Goal: Task Accomplishment & Management: Manage account settings

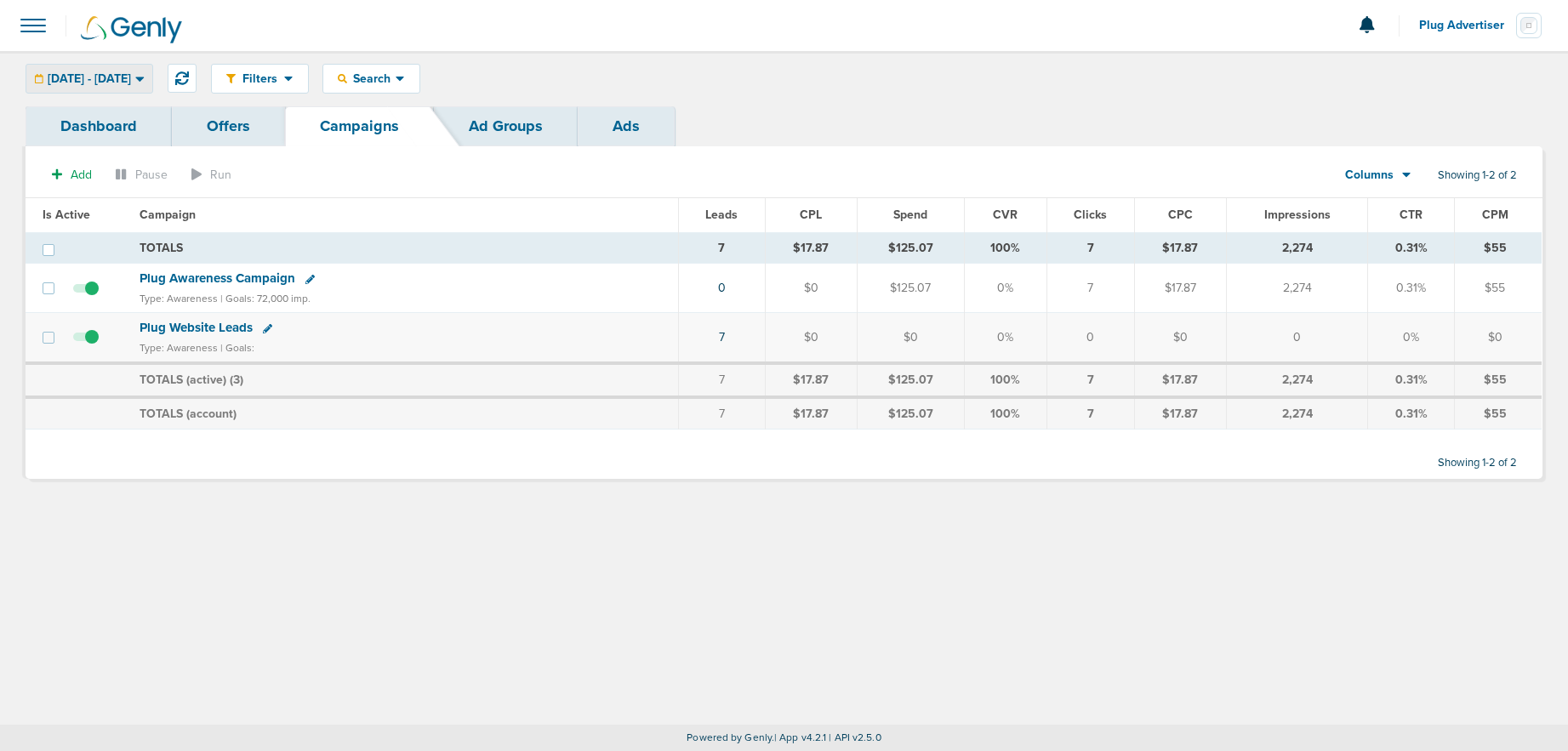
click at [131, 82] on span "[DATE] - [DATE]" at bounding box center [89, 78] width 84 height 12
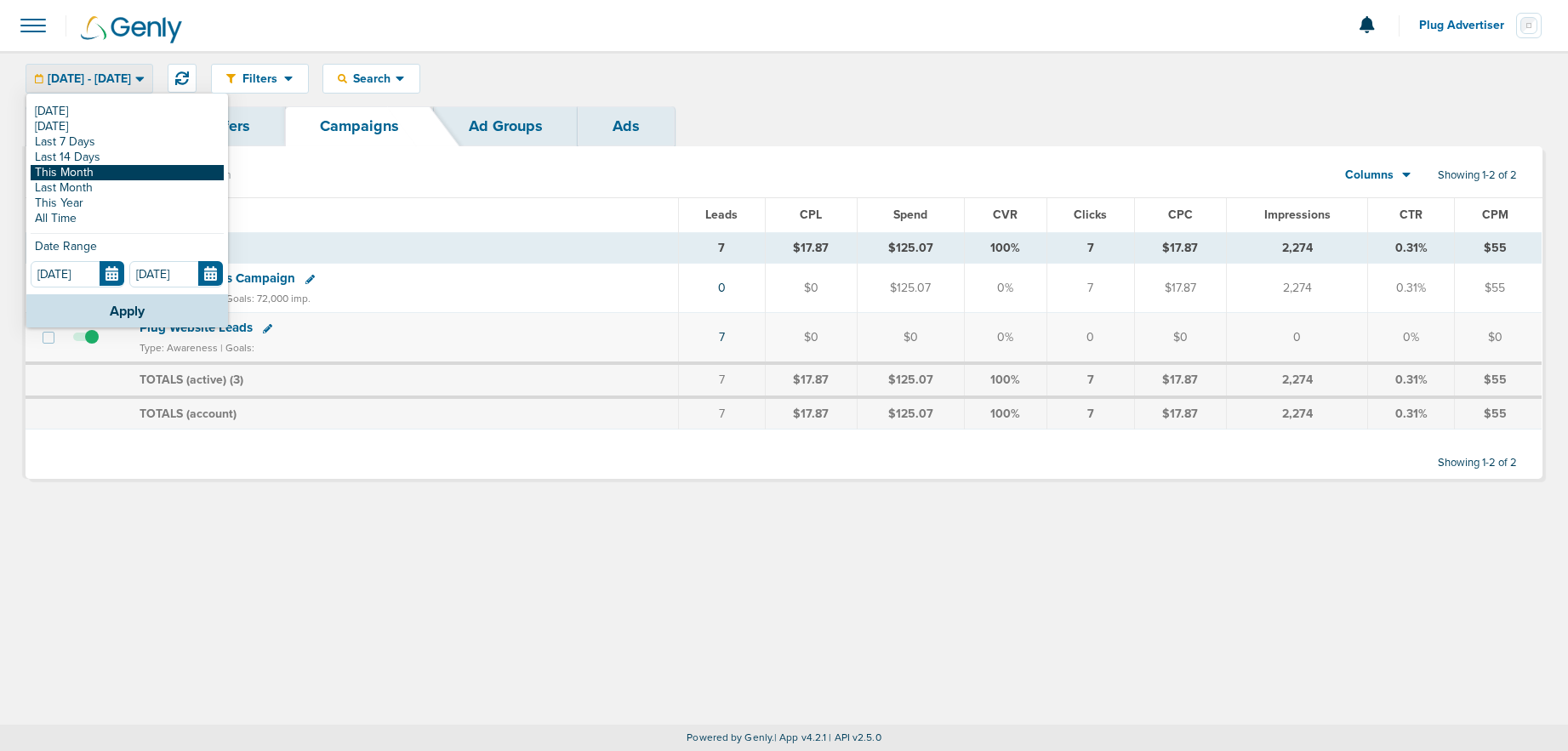
click at [88, 169] on link "This Month" at bounding box center [127, 172] width 193 height 15
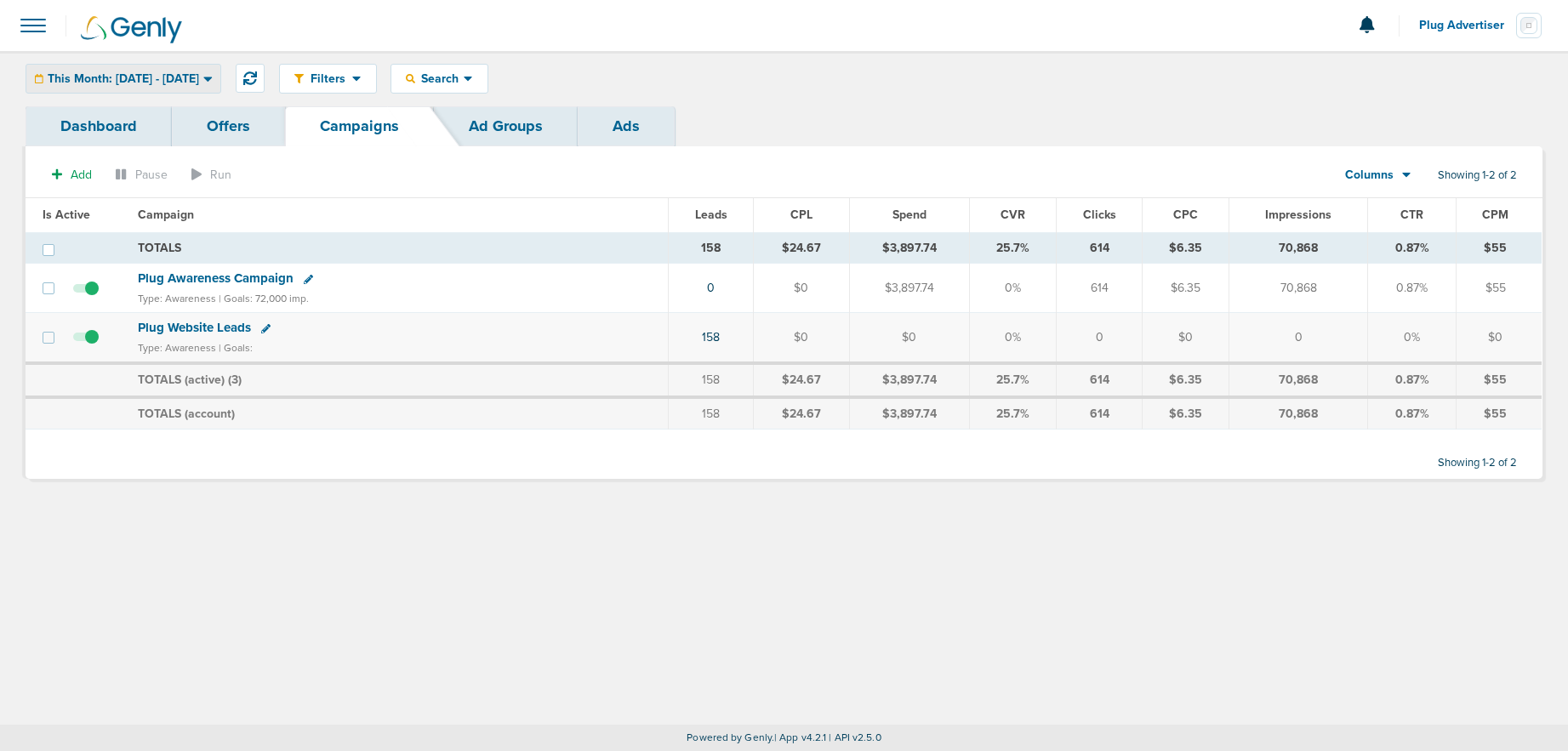
click at [111, 70] on div "This Month: [DATE] - [DATE]" at bounding box center [123, 78] width 194 height 28
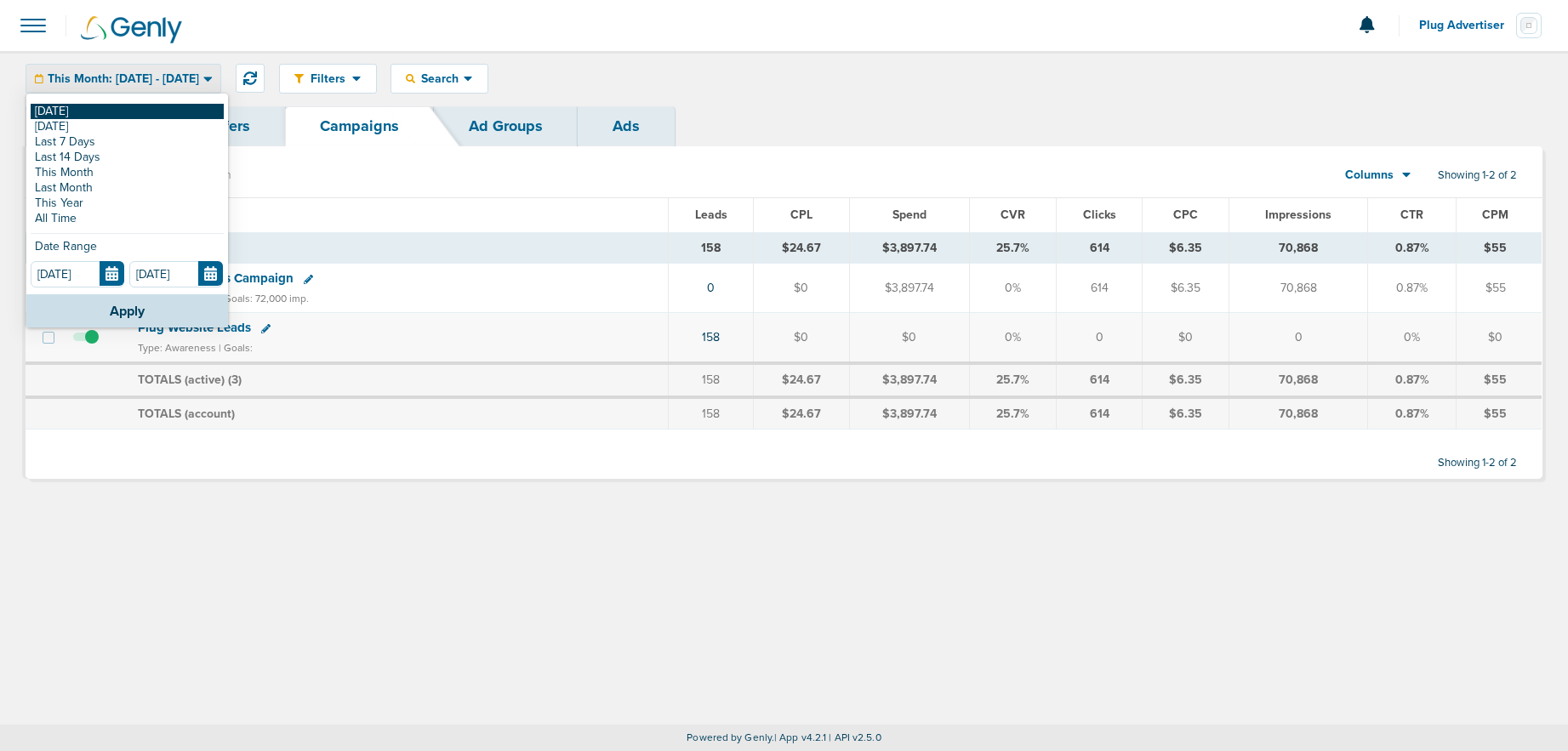
click at [104, 110] on link "[DATE]" at bounding box center [127, 111] width 193 height 15
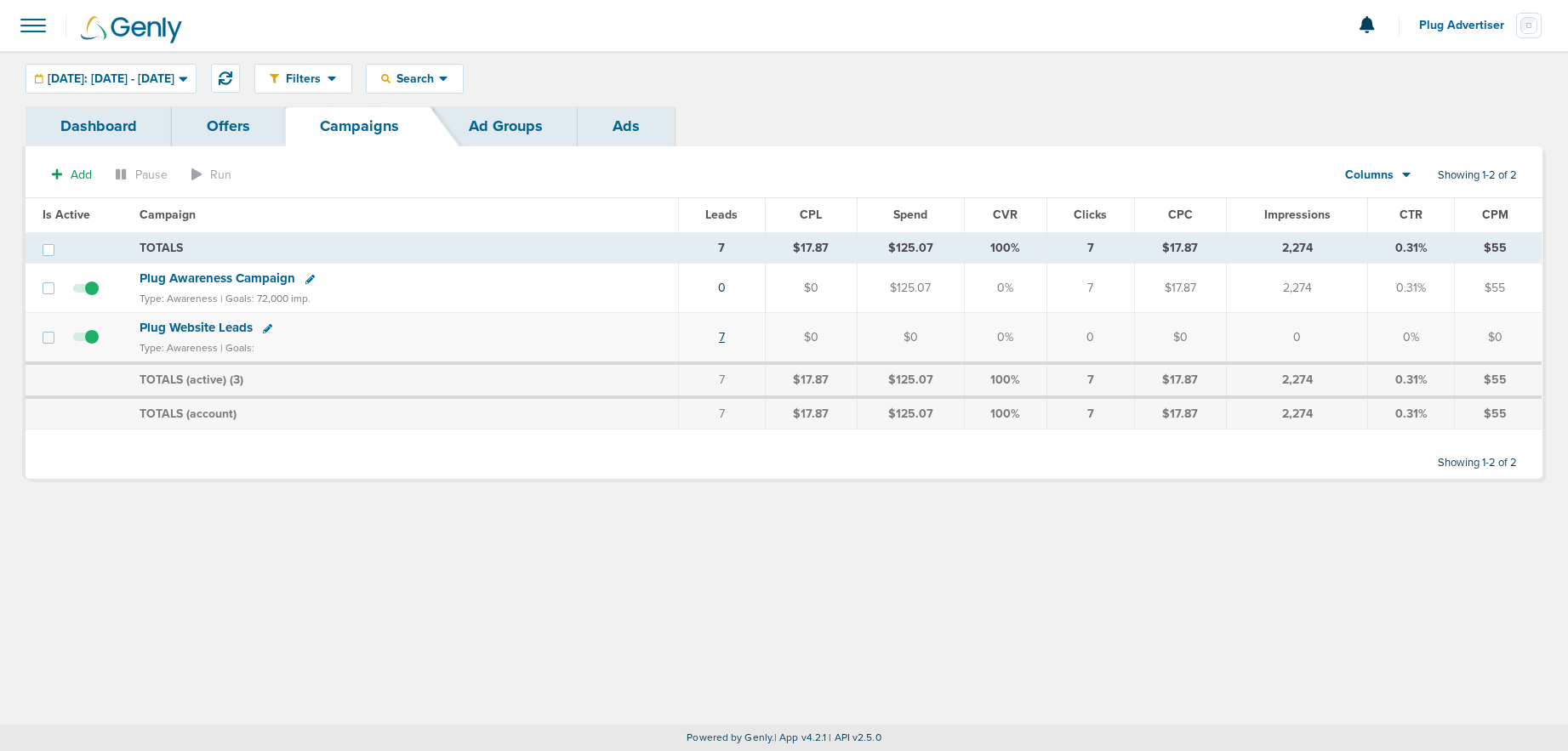
click at [724, 339] on link "7" at bounding box center [721, 337] width 6 height 15
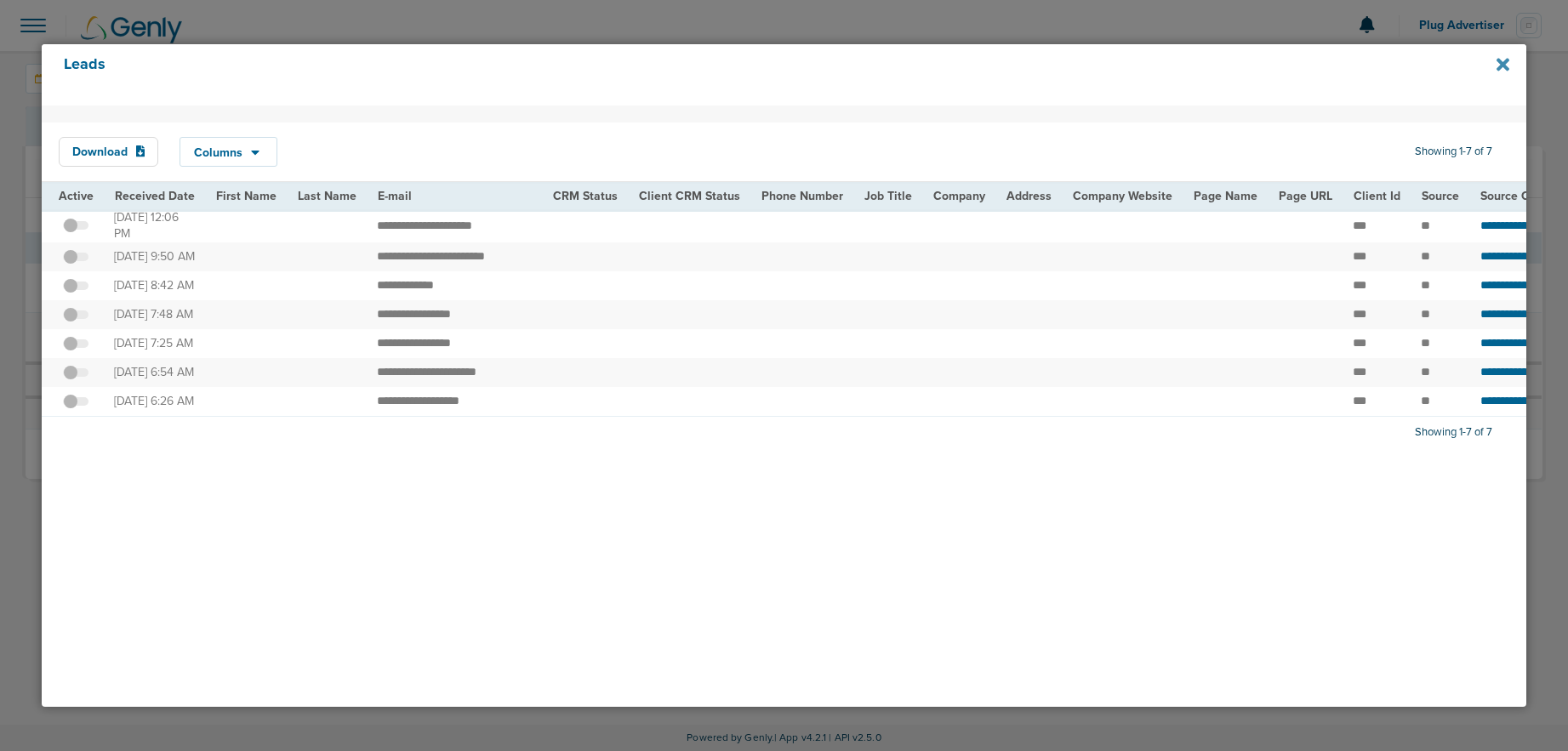
click at [1504, 65] on icon at bounding box center [1502, 65] width 13 height 13
click at [1503, 64] on icon at bounding box center [1502, 65] width 13 height 13
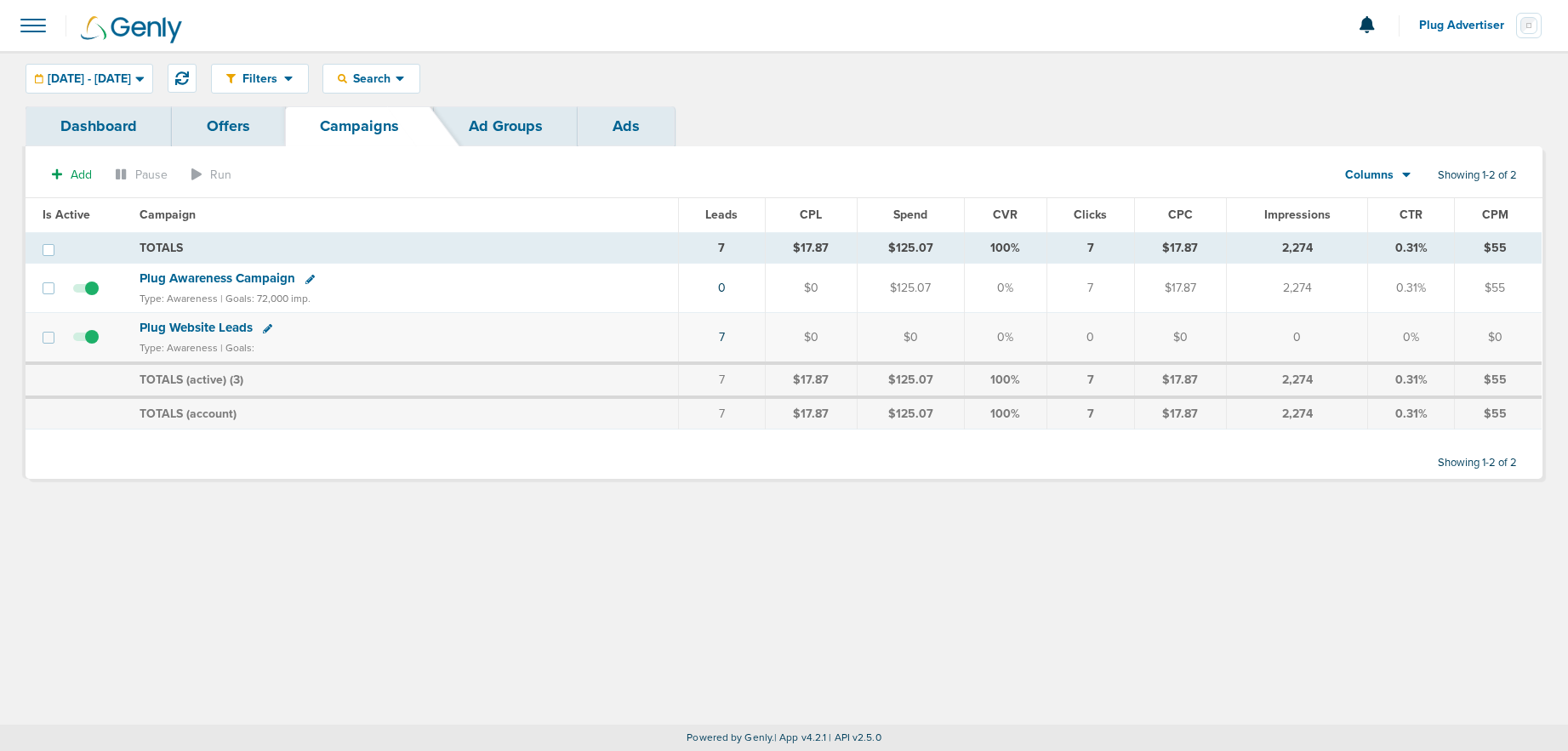
click at [179, 325] on span "Plug Website Leads" at bounding box center [196, 327] width 113 height 15
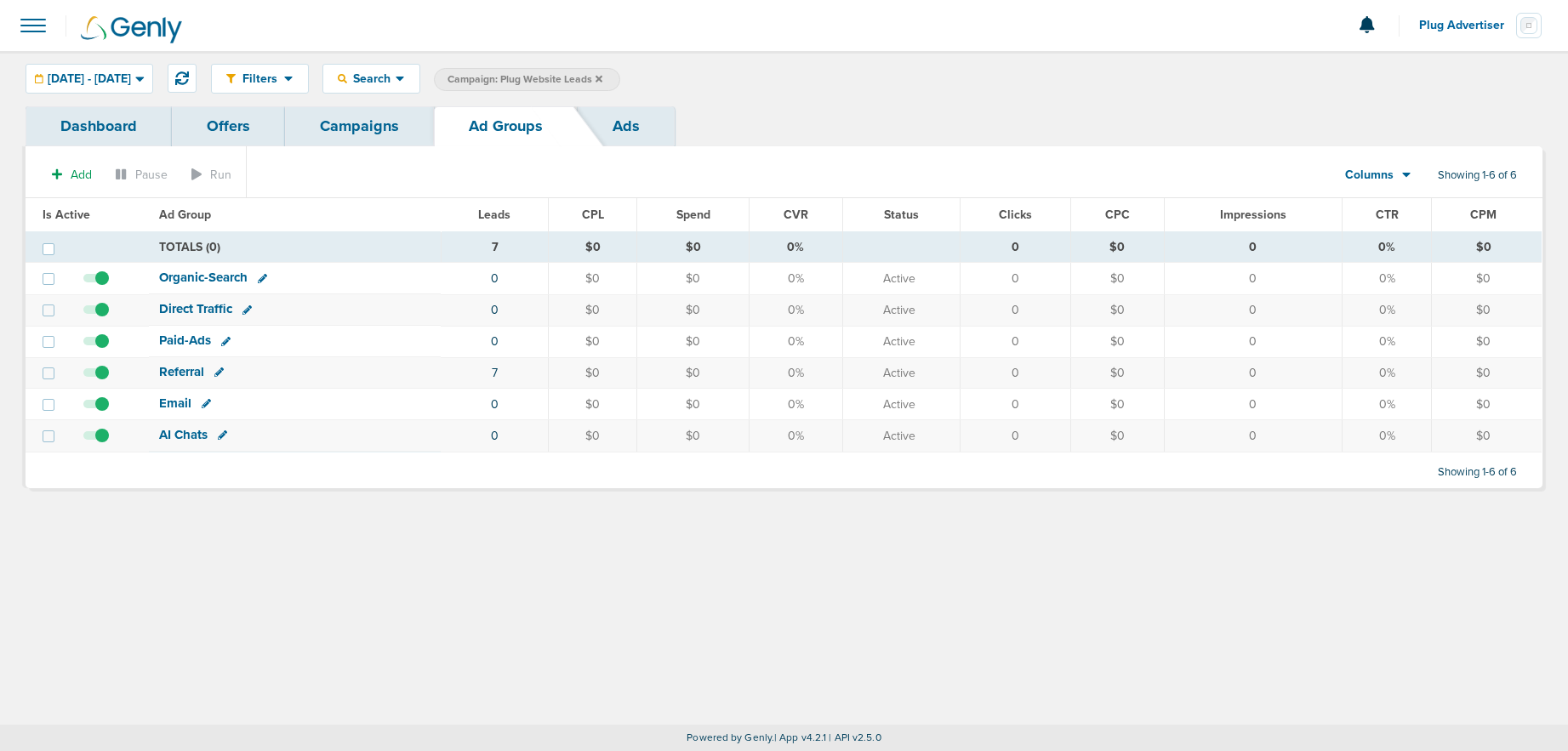
click at [368, 136] on link "Campaigns" at bounding box center [359, 127] width 148 height 40
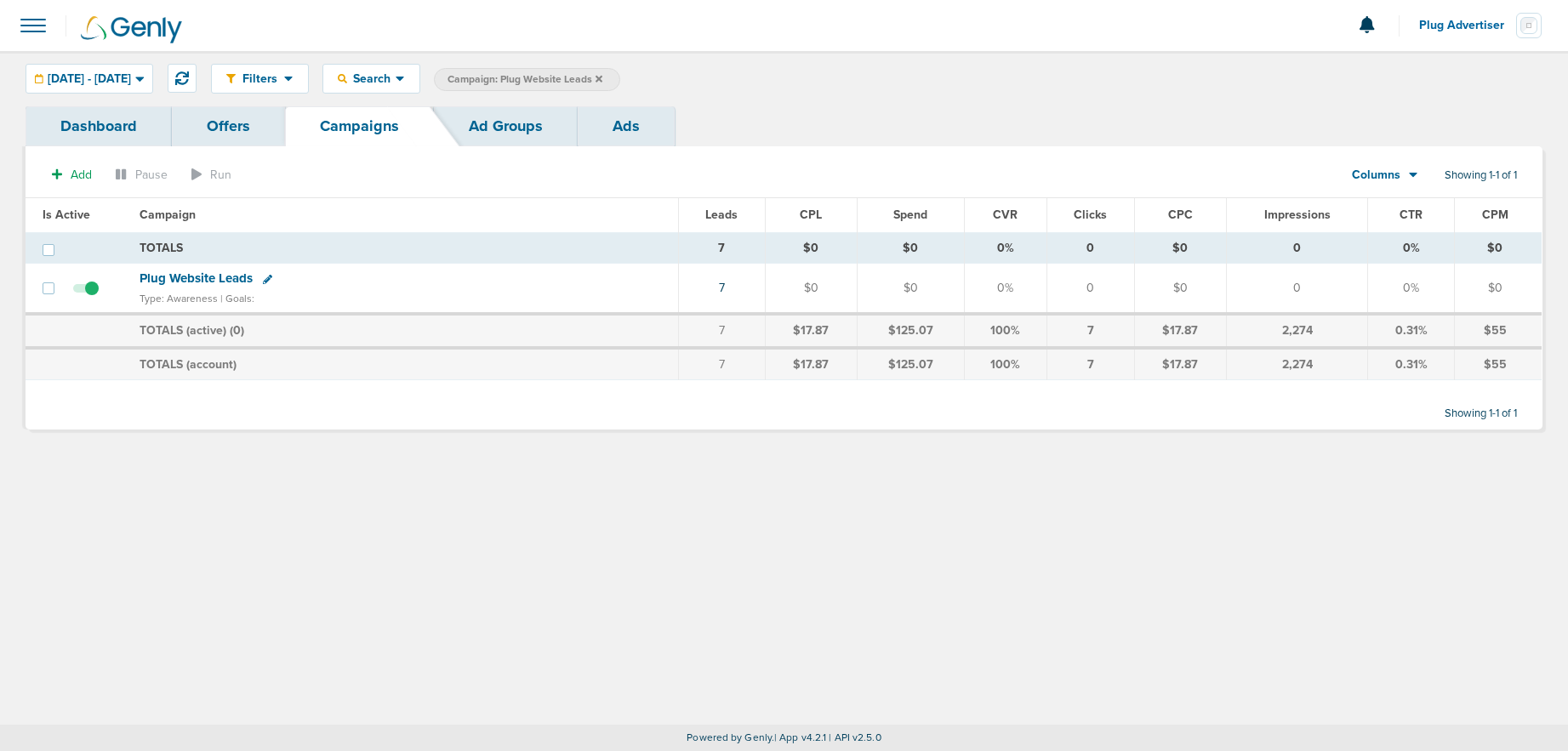
click at [602, 72] on span "Campaign: Plug Website Leads" at bounding box center [524, 79] width 155 height 15
click at [602, 75] on icon at bounding box center [598, 77] width 6 height 6
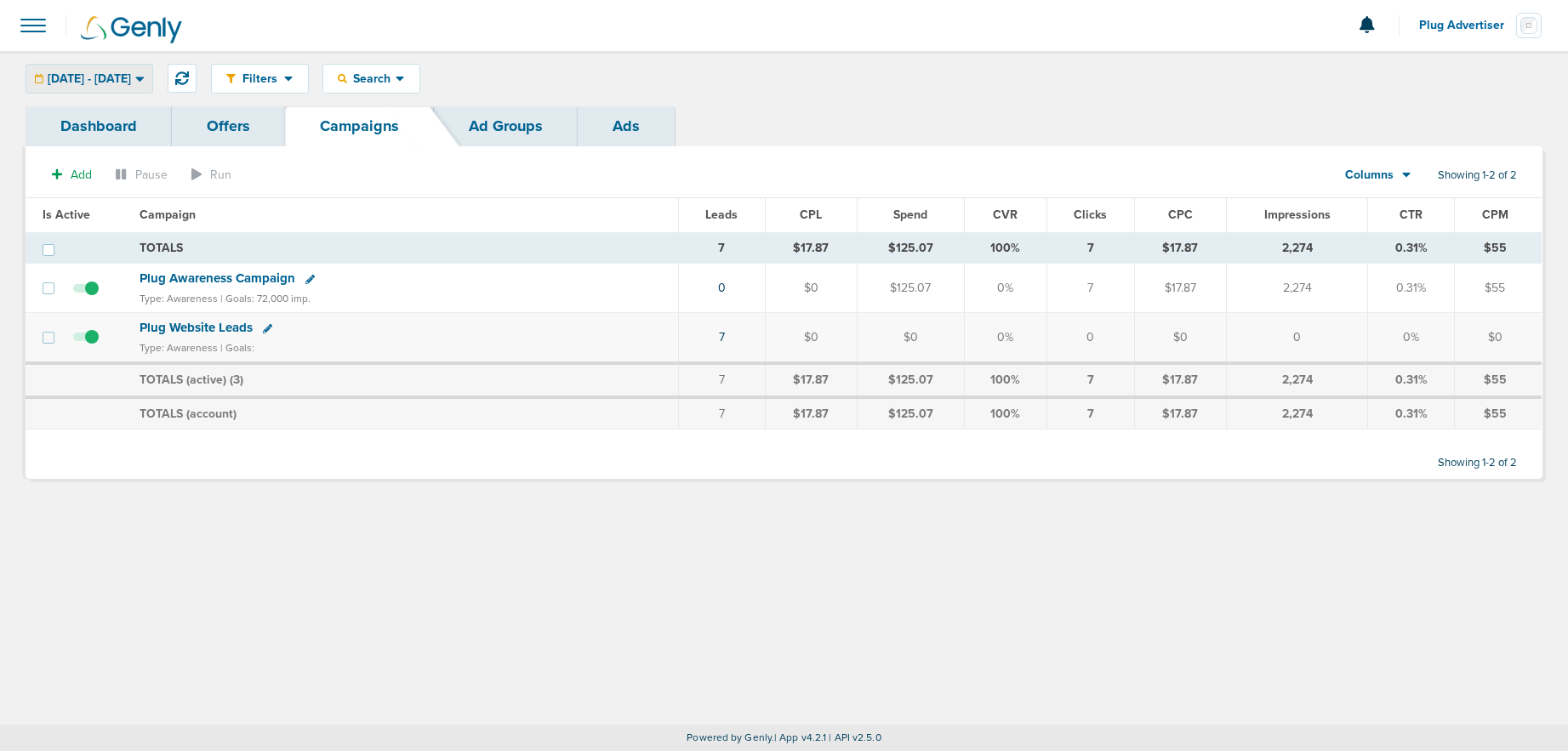
click at [131, 73] on span "[DATE] - [DATE]" at bounding box center [89, 78] width 84 height 12
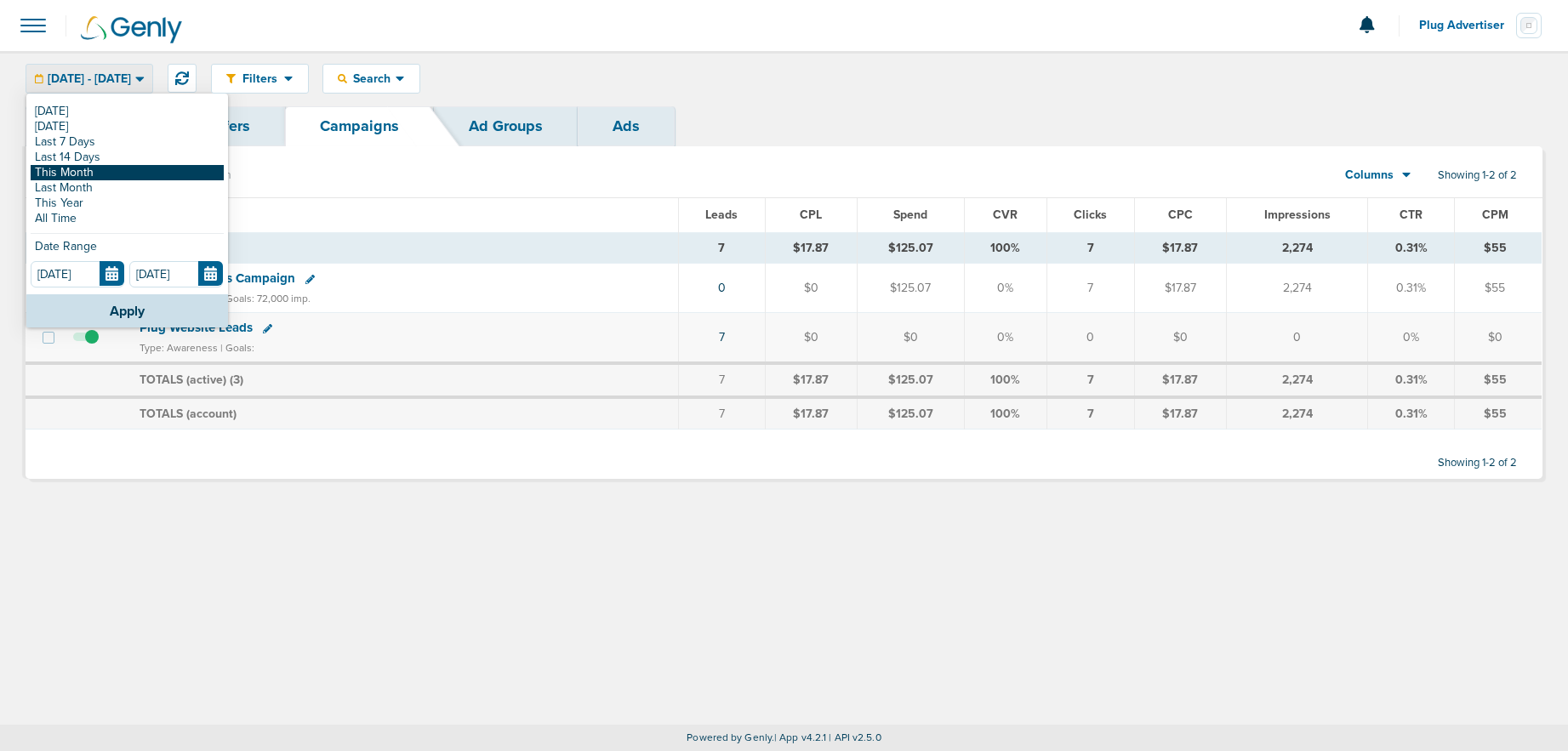
click at [112, 171] on link "This Month" at bounding box center [127, 172] width 193 height 15
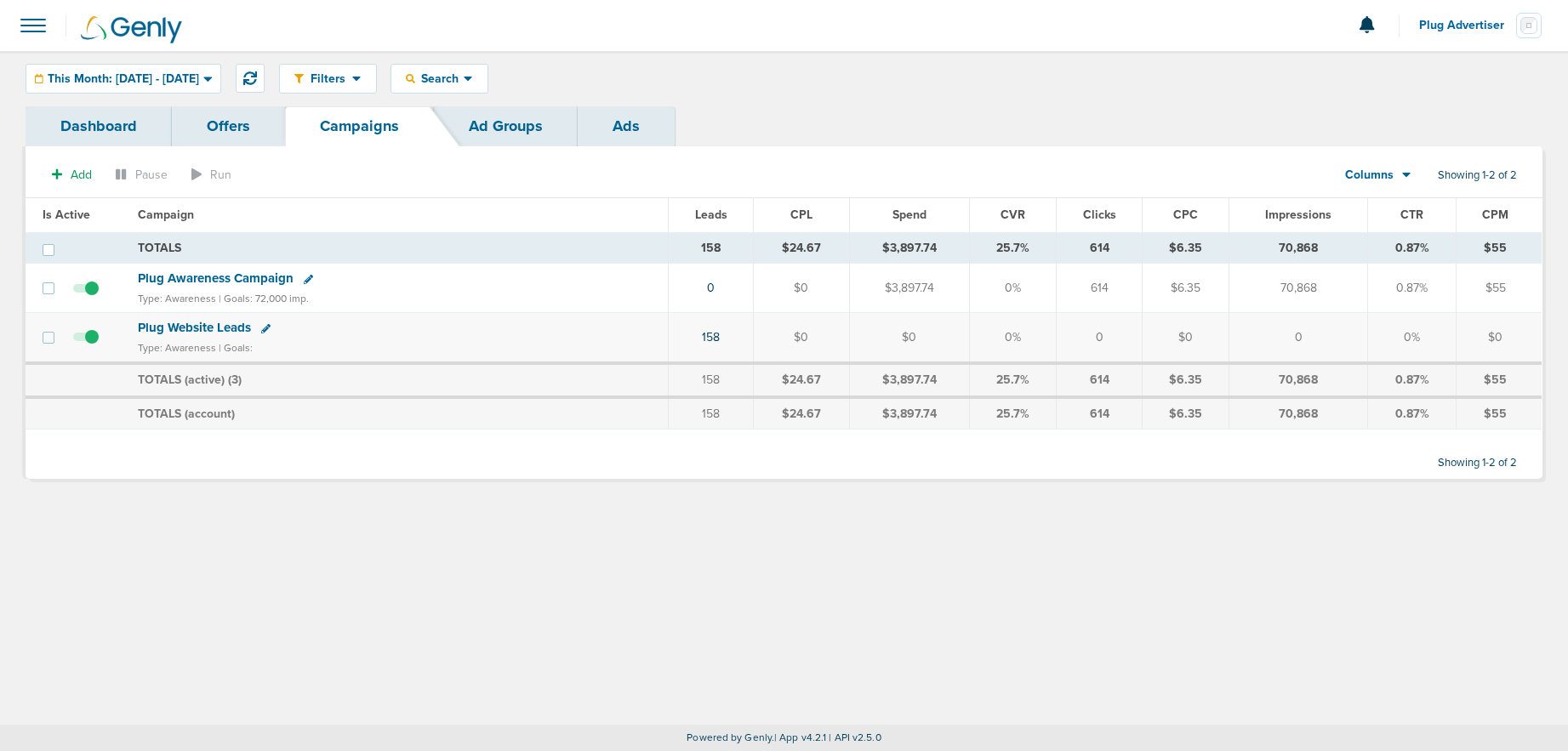
click at [214, 281] on span "Plug Awareness Campaign" at bounding box center [215, 278] width 156 height 15
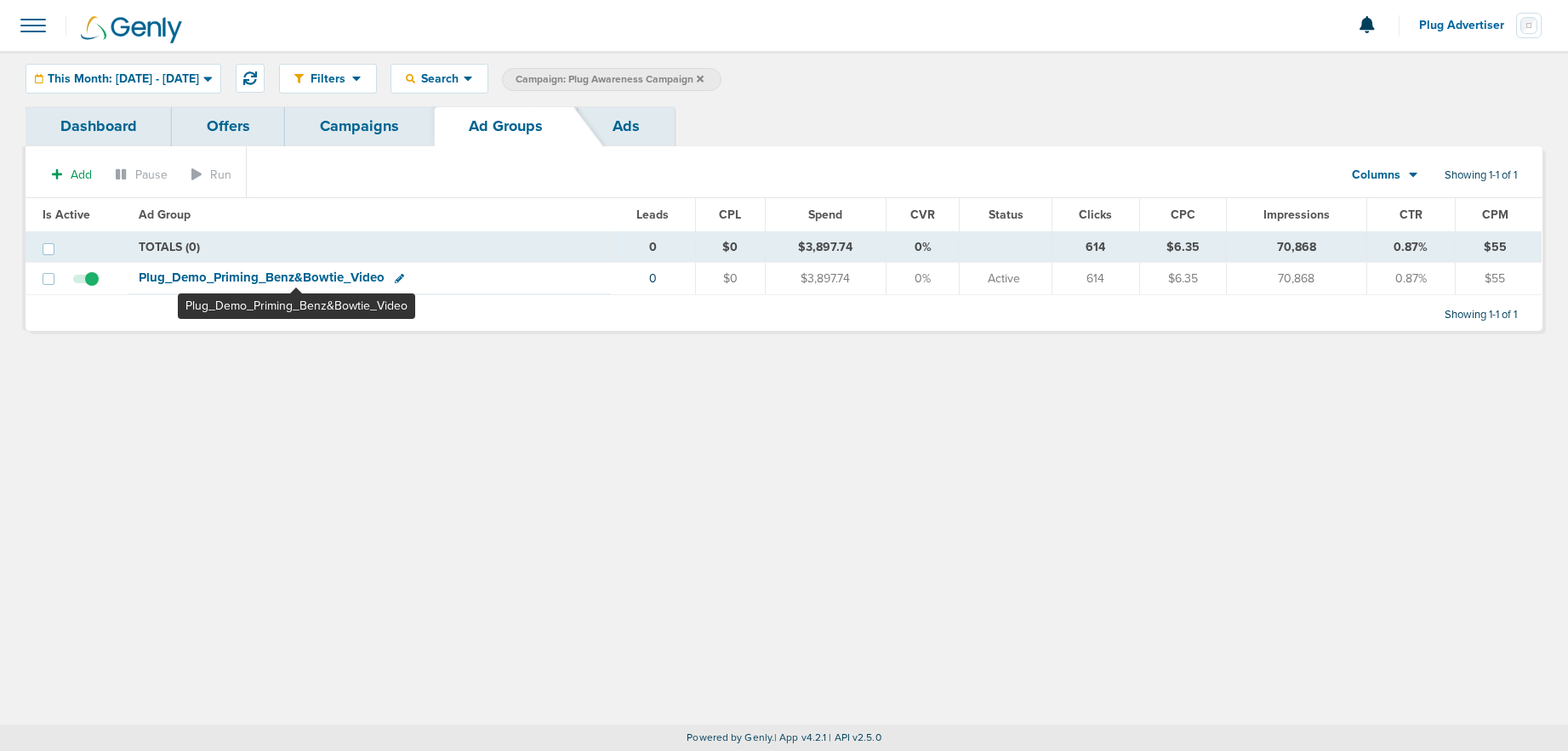
click at [296, 280] on span "Plug_ Demo_ Priming_ Benz&Bowtie_ Video" at bounding box center [261, 277] width 246 height 15
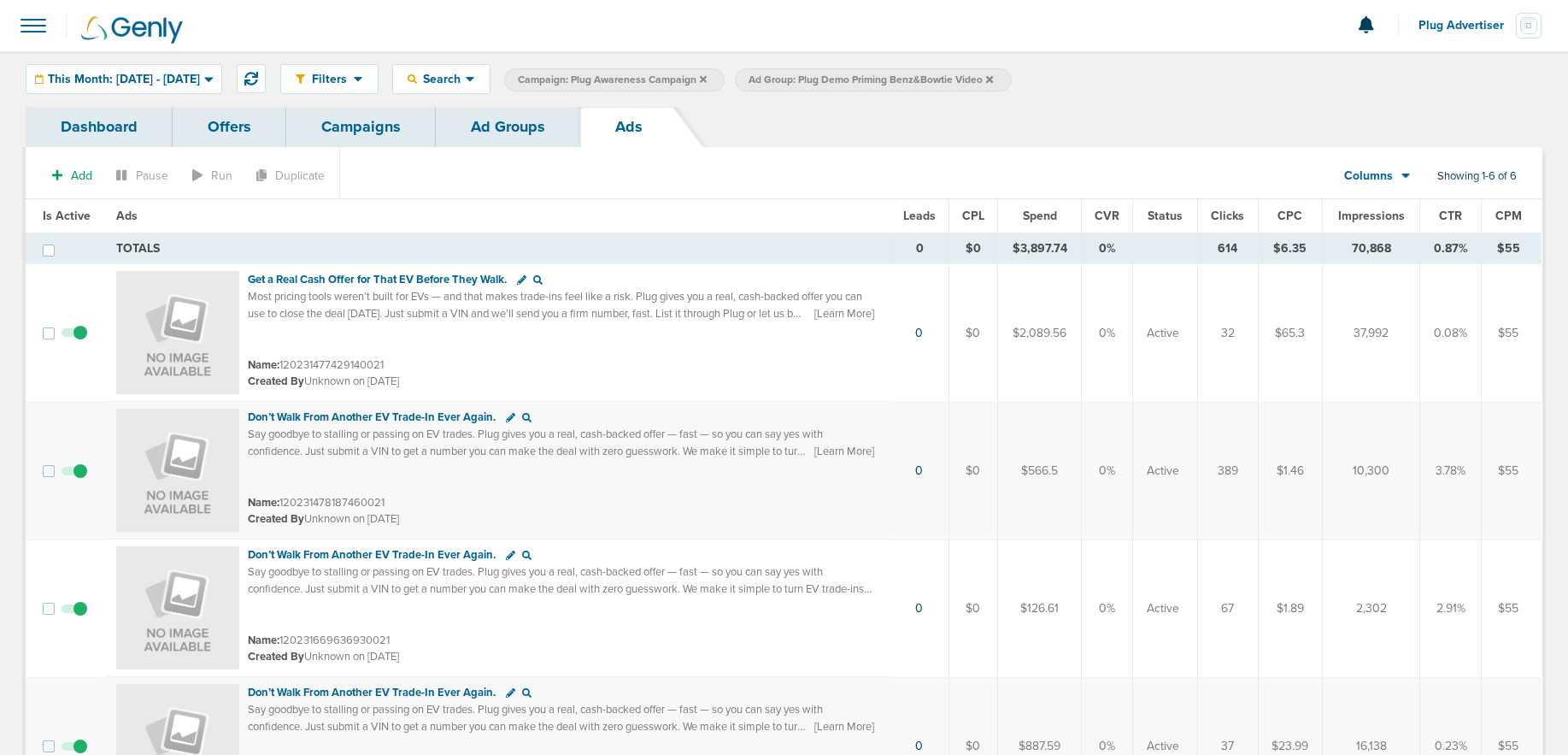
click at [1445, 219] on span "CTR" at bounding box center [1450, 216] width 23 height 15
click at [522, 126] on link "Ad Groups" at bounding box center [508, 127] width 145 height 40
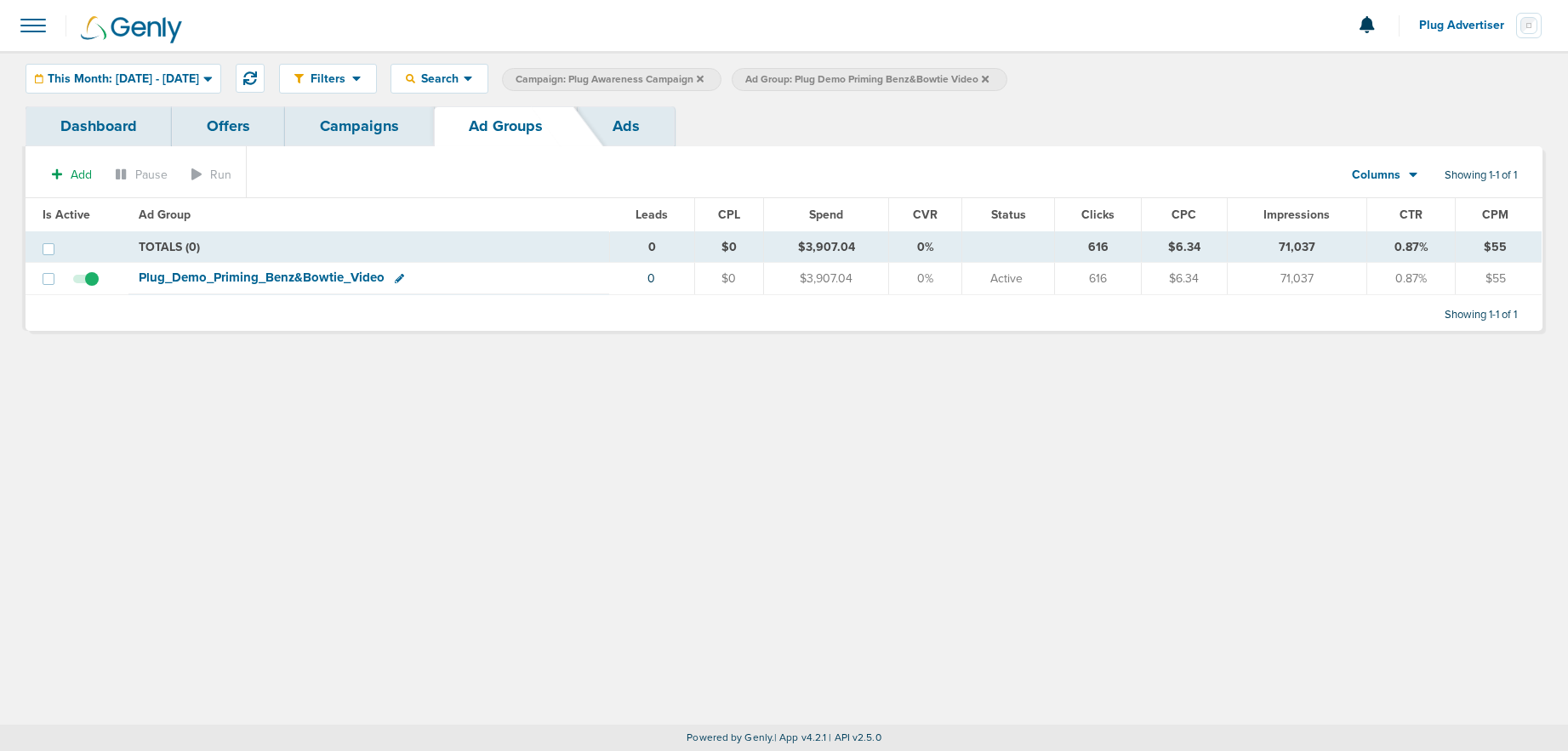
click at [351, 123] on link "Campaigns" at bounding box center [359, 127] width 148 height 40
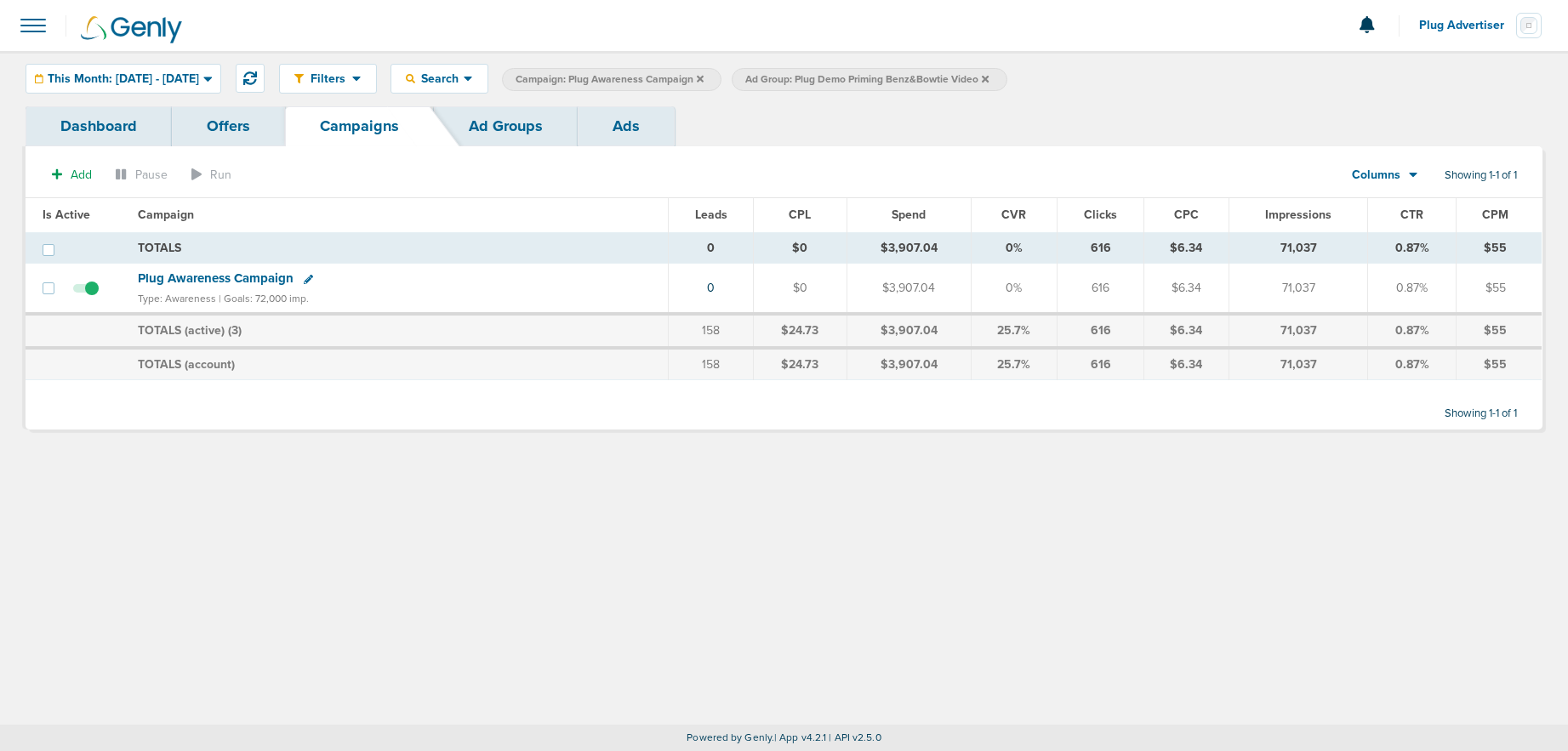
click at [472, 121] on link "Ad Groups" at bounding box center [505, 127] width 144 height 40
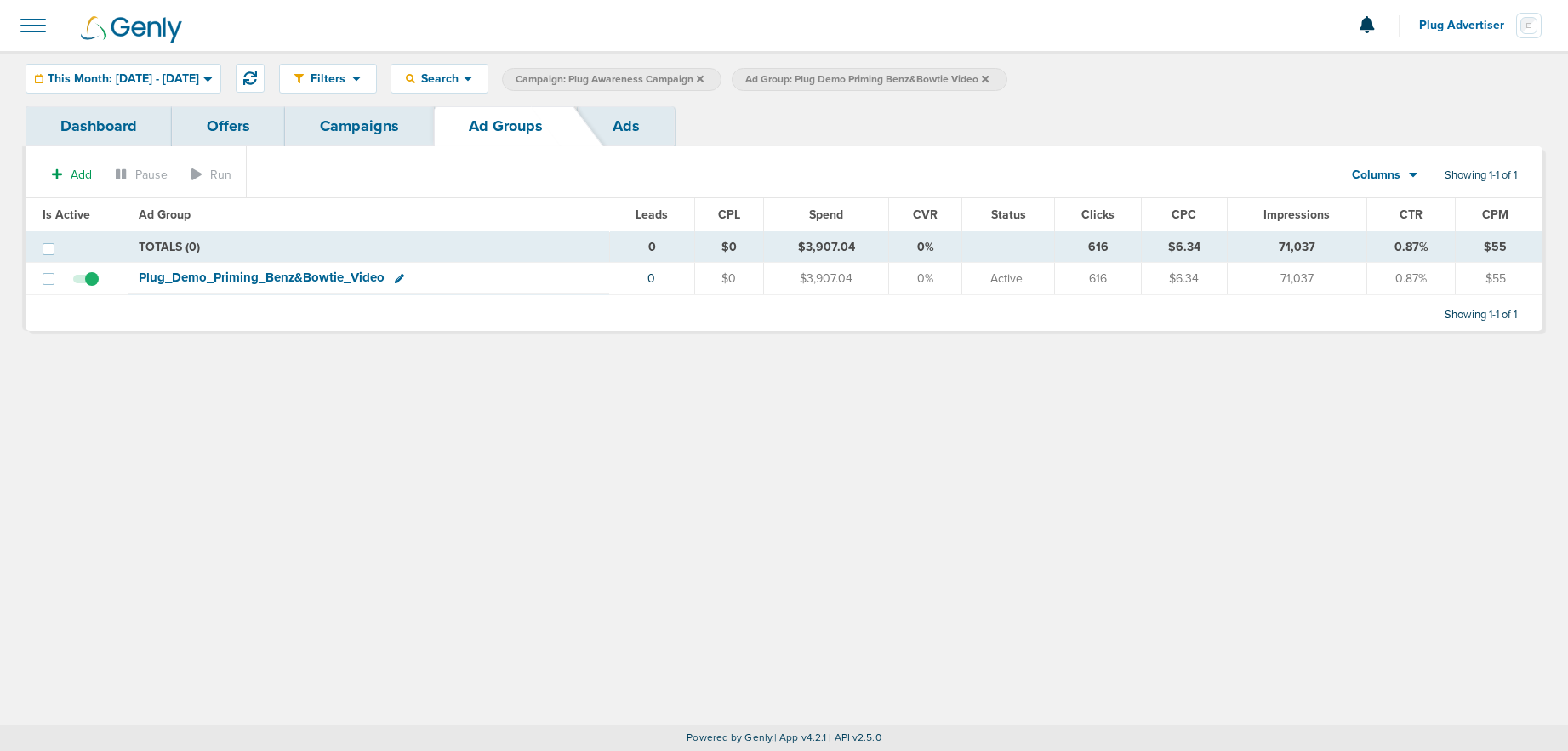
click at [341, 132] on link "Campaigns" at bounding box center [359, 127] width 148 height 40
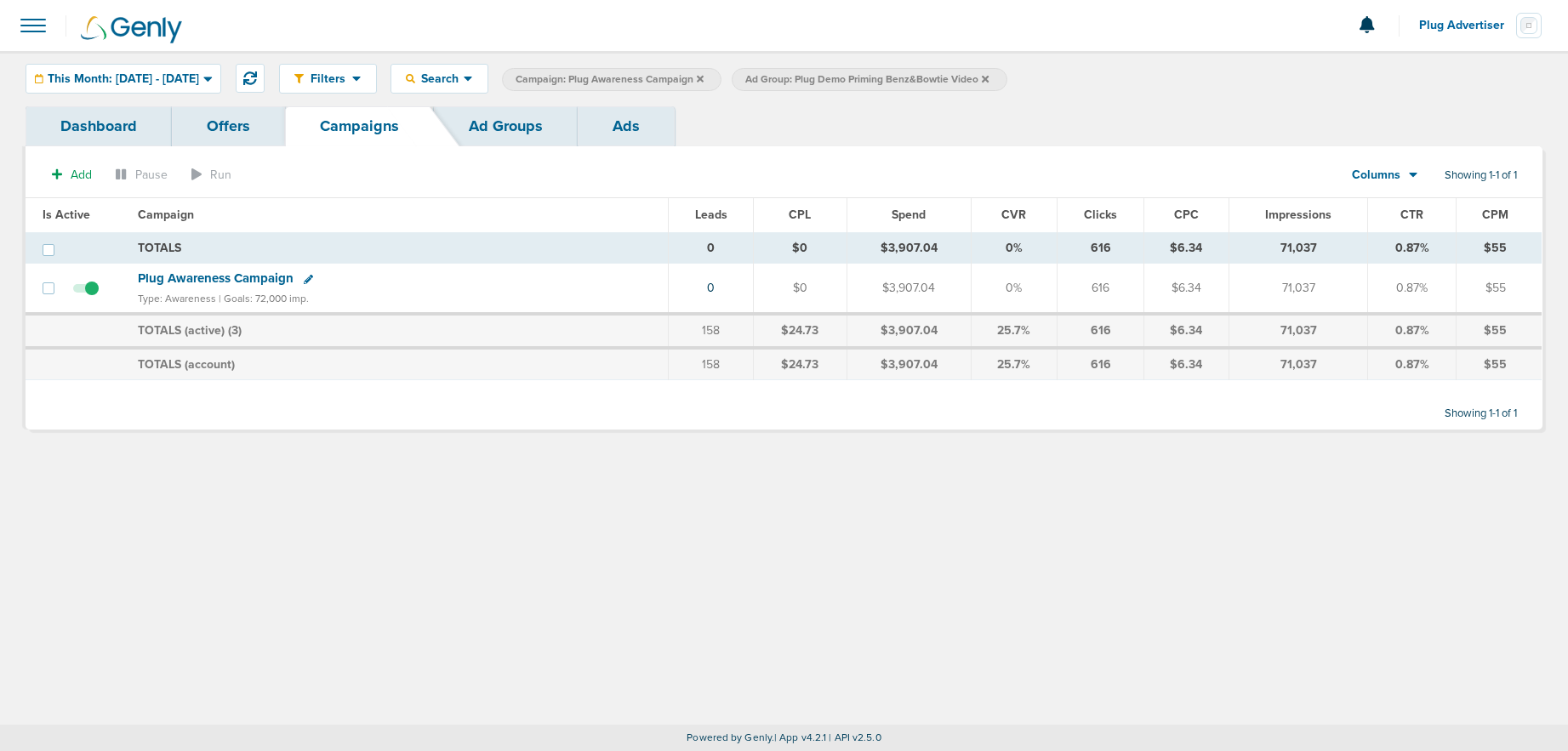
click at [988, 79] on icon at bounding box center [984, 77] width 6 height 6
drag, startPoint x: 752, startPoint y: 78, endPoint x: 743, endPoint y: 80, distance: 9.2
click at [704, 78] on icon at bounding box center [699, 78] width 6 height 10
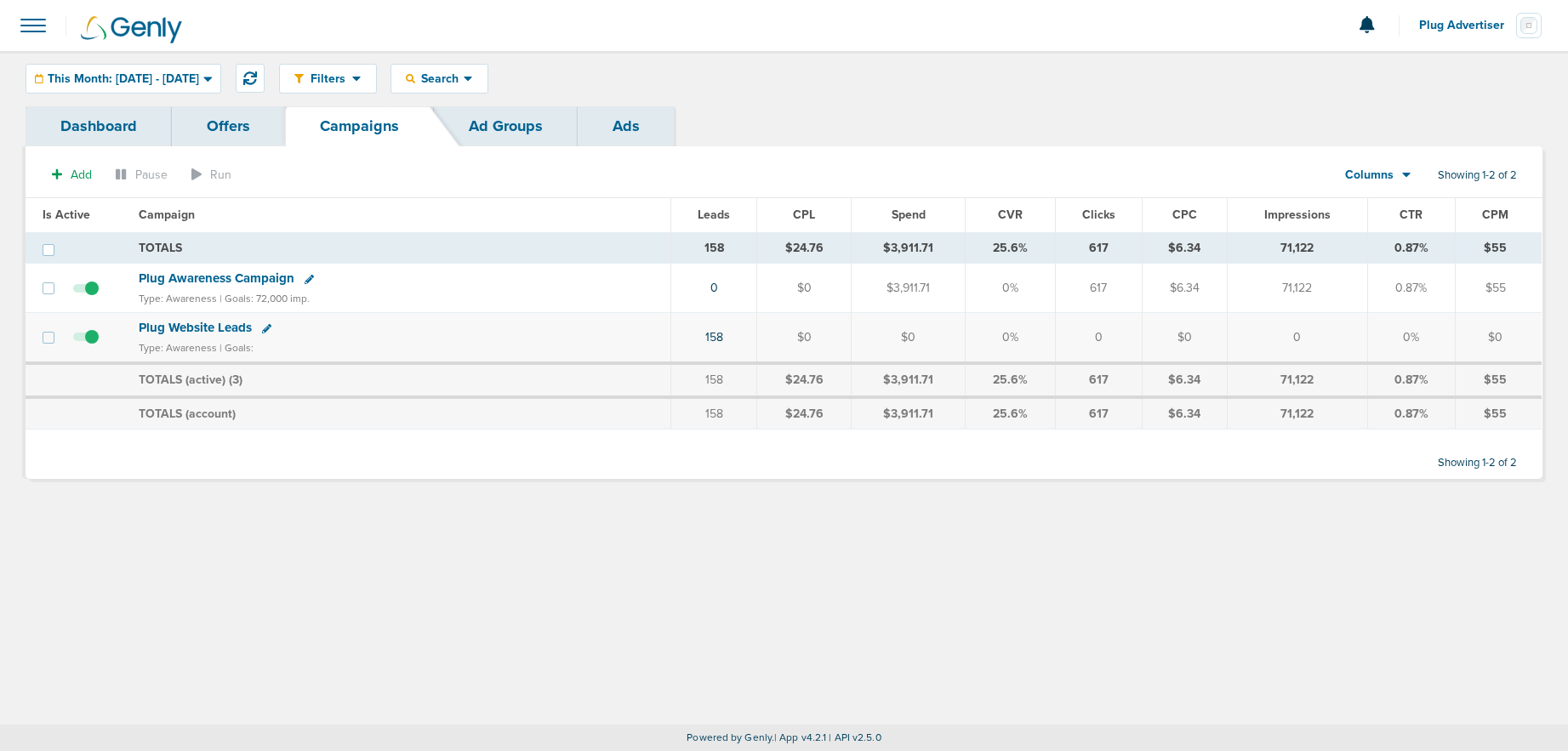
click at [1445, 19] on span "Plug Advertiser" at bounding box center [1467, 25] width 97 height 12
click at [1402, 71] on link "Sign Out" at bounding box center [1457, 73] width 170 height 21
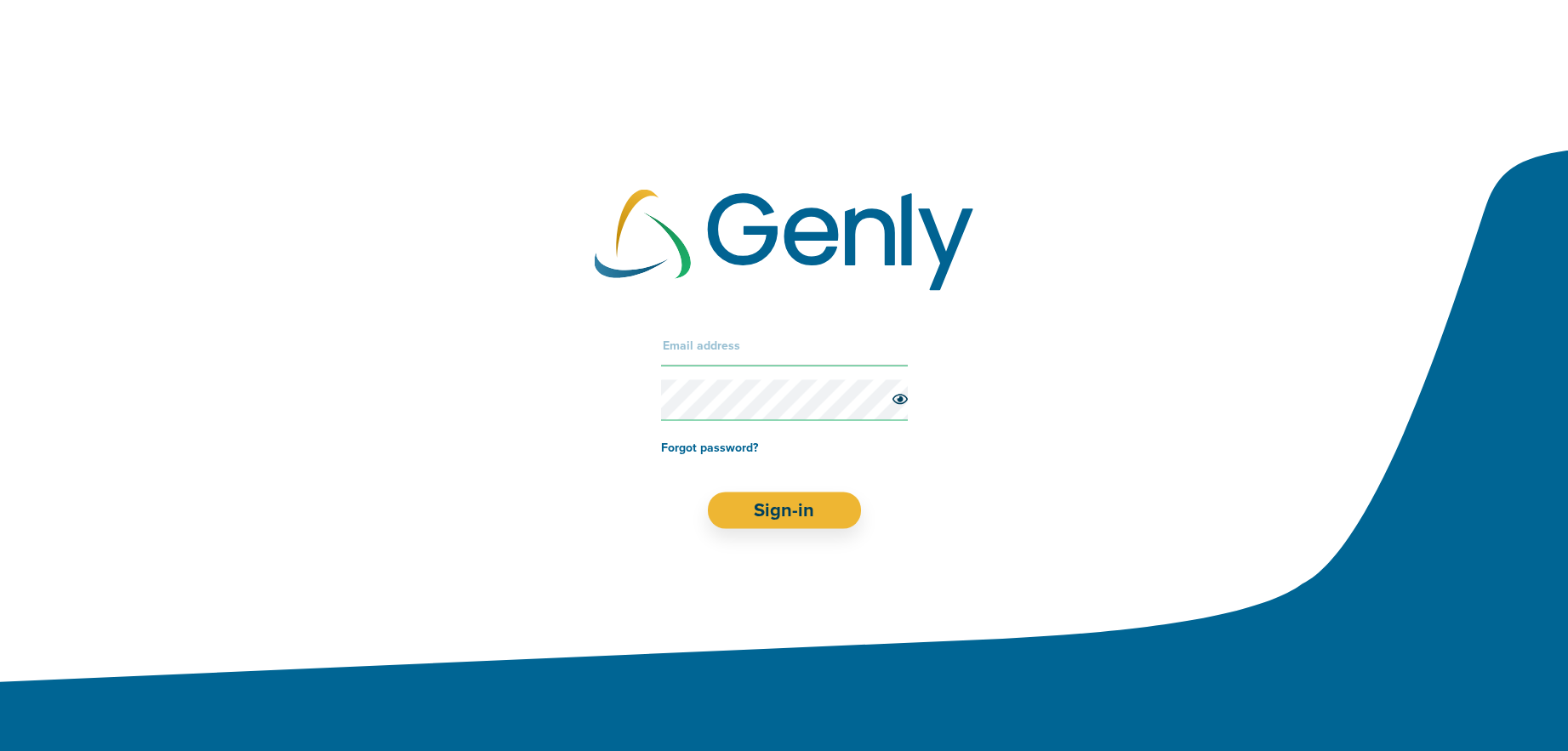
click at [755, 355] on input "text" at bounding box center [784, 345] width 247 height 41
type input "[PERSON_NAME][EMAIL_ADDRESS][DOMAIN_NAME]"
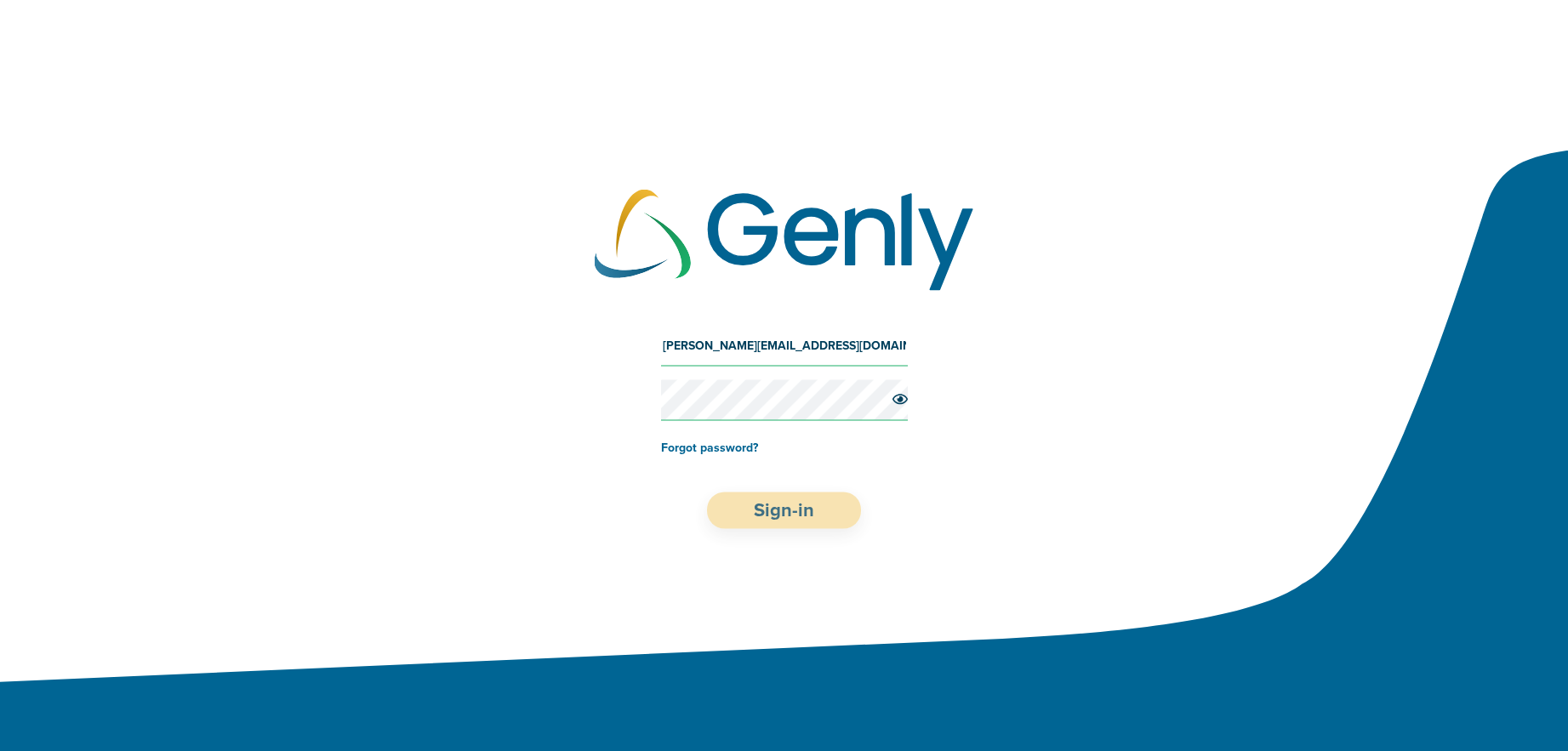
click at [755, 501] on button "Sign-in" at bounding box center [783, 510] width 154 height 36
